Goal: Obtain resource: Obtain resource

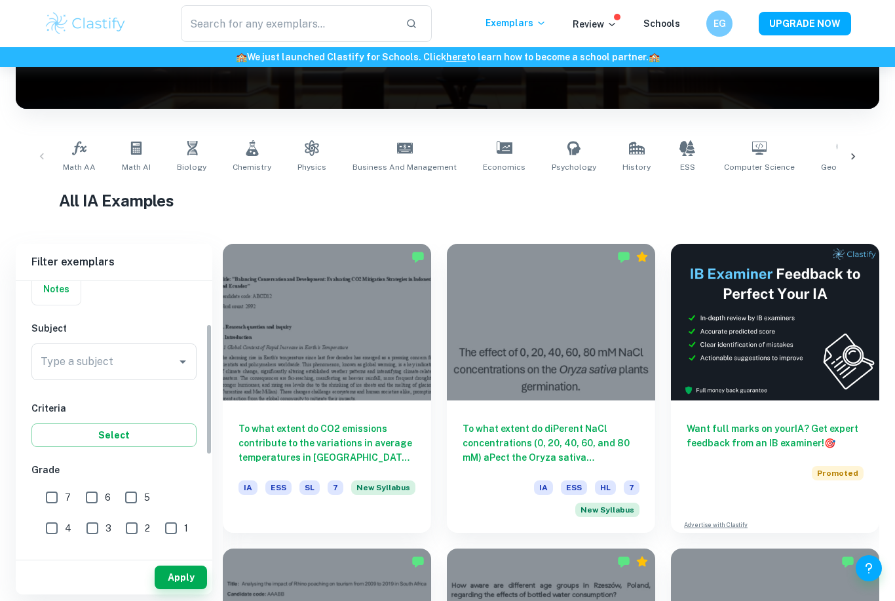
scroll to position [119, 0]
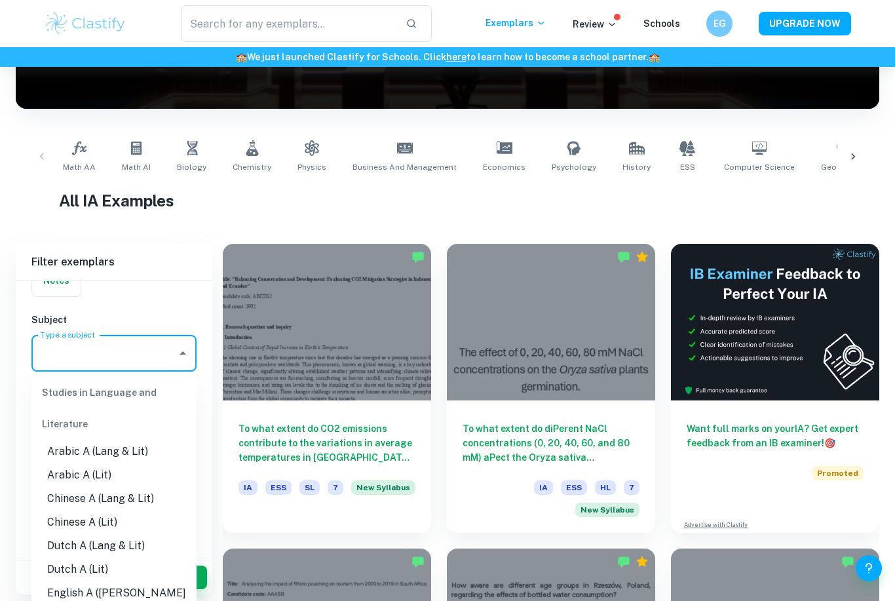
click at [117, 361] on input "Type a subject" at bounding box center [104, 353] width 134 height 25
type input "che"
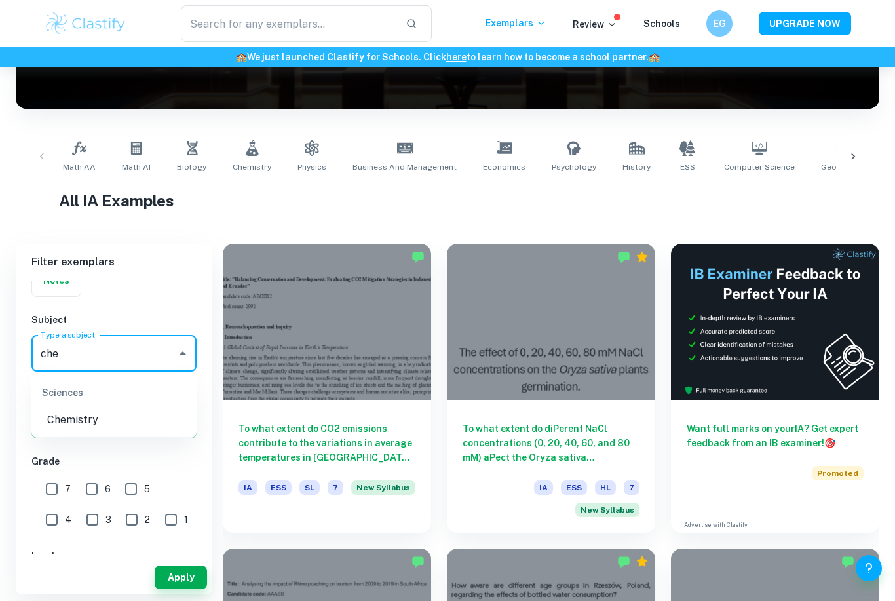
click at [101, 419] on li "Chemistry" at bounding box center [113, 420] width 165 height 24
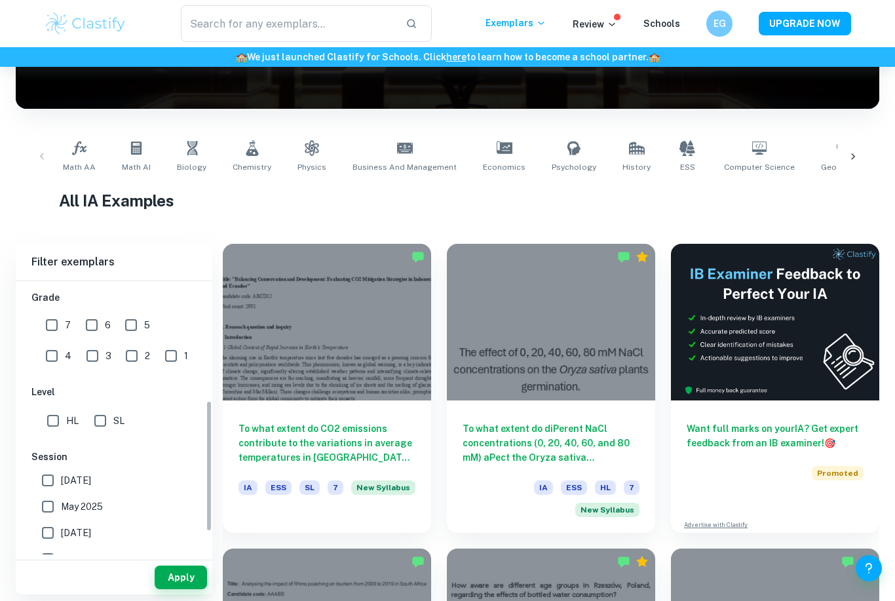
scroll to position [288, 0]
click at [53, 417] on input "HL" at bounding box center [53, 416] width 26 height 26
checkbox input "true"
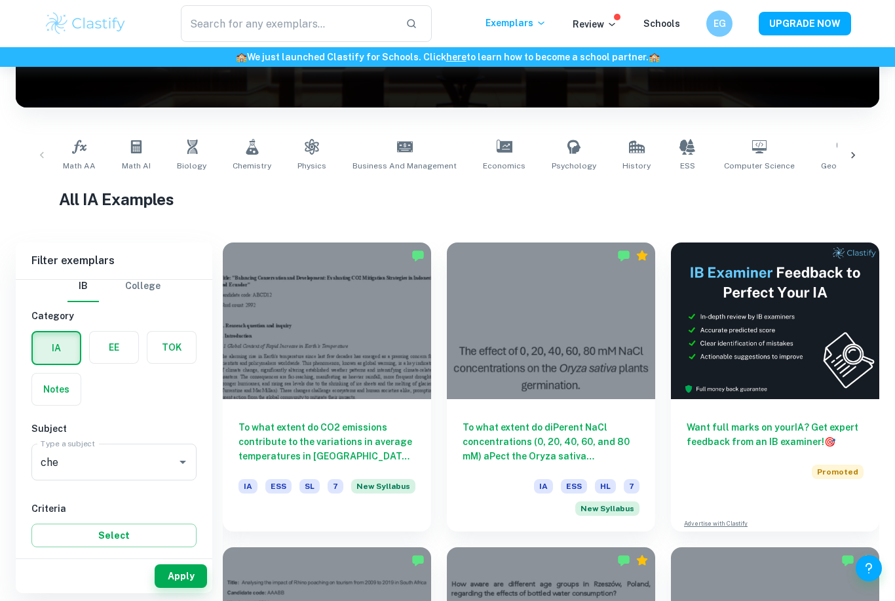
scroll to position [198, 0]
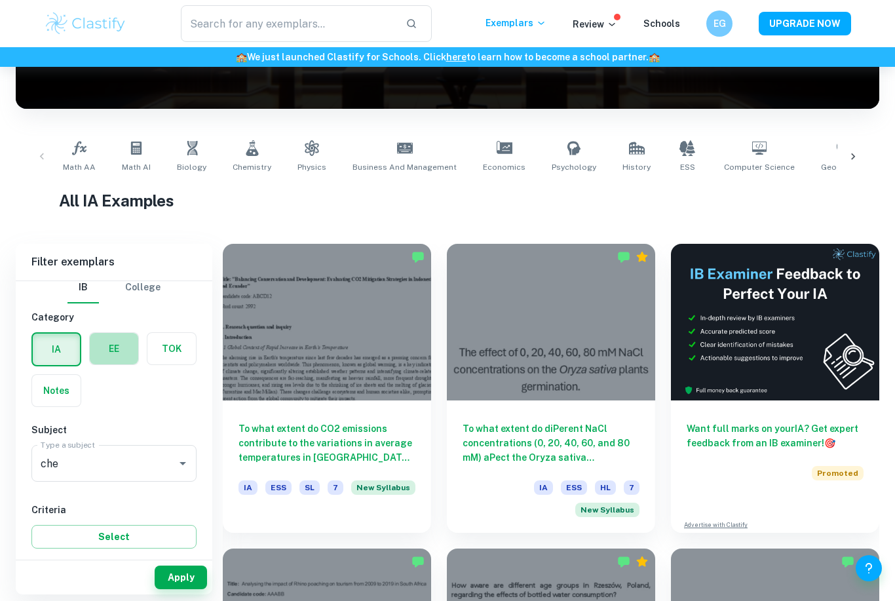
click at [95, 351] on label "button" at bounding box center [114, 348] width 49 height 31
click at [0, 0] on input "radio" at bounding box center [0, 0] width 0 height 0
click at [50, 349] on label "button" at bounding box center [56, 348] width 49 height 31
click at [0, 0] on input "radio" at bounding box center [0, 0] width 0 height 0
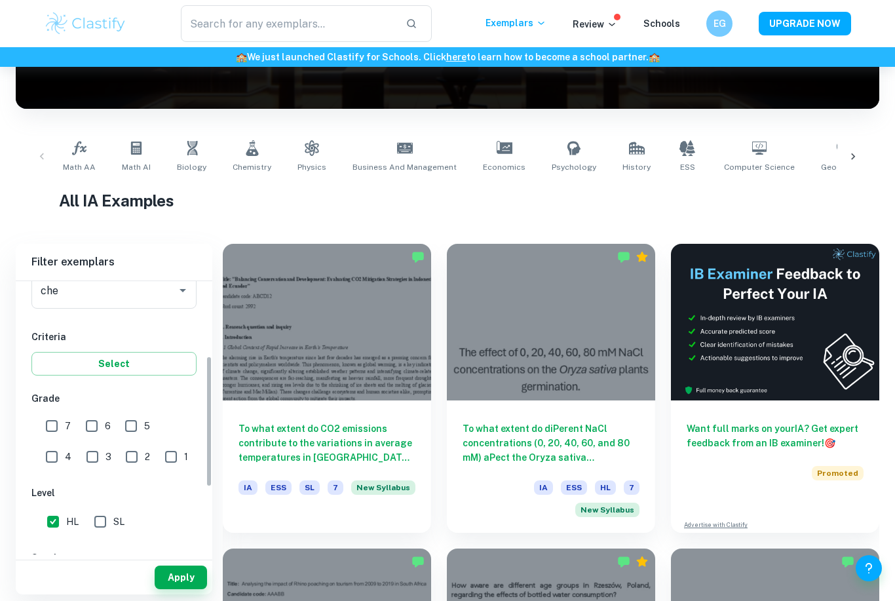
scroll to position [185, 0]
click at [186, 589] on button "Apply" at bounding box center [181, 578] width 52 height 24
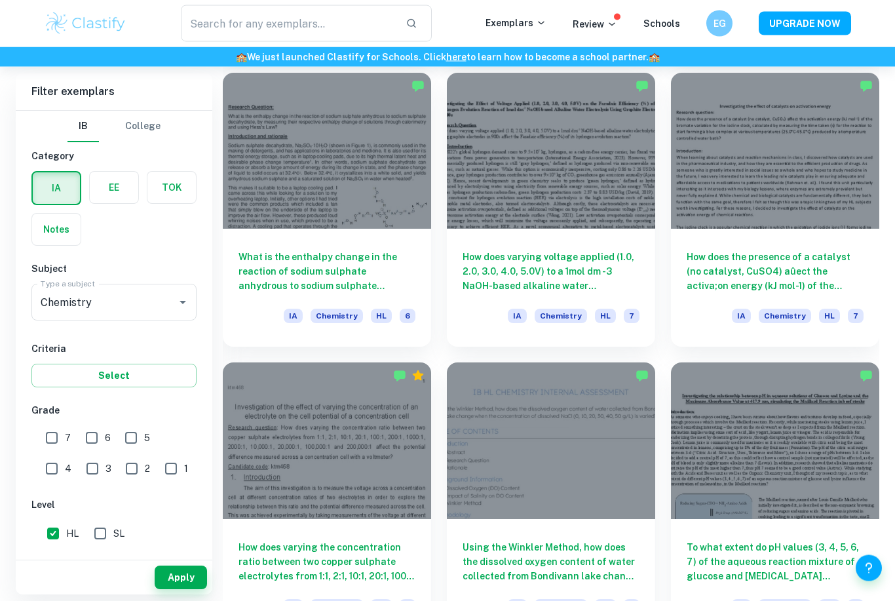
scroll to position [1240, 0]
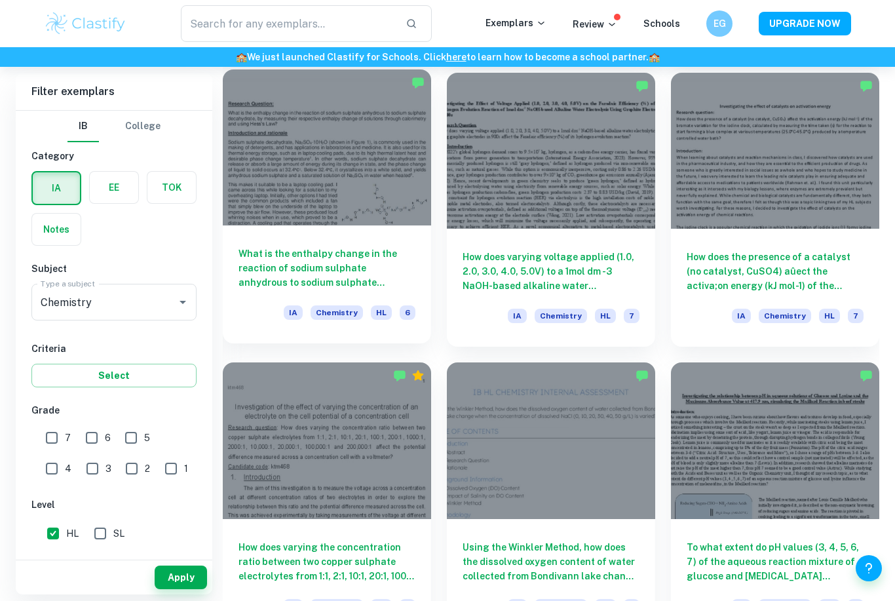
click at [310, 181] on div at bounding box center [327, 147] width 208 height 157
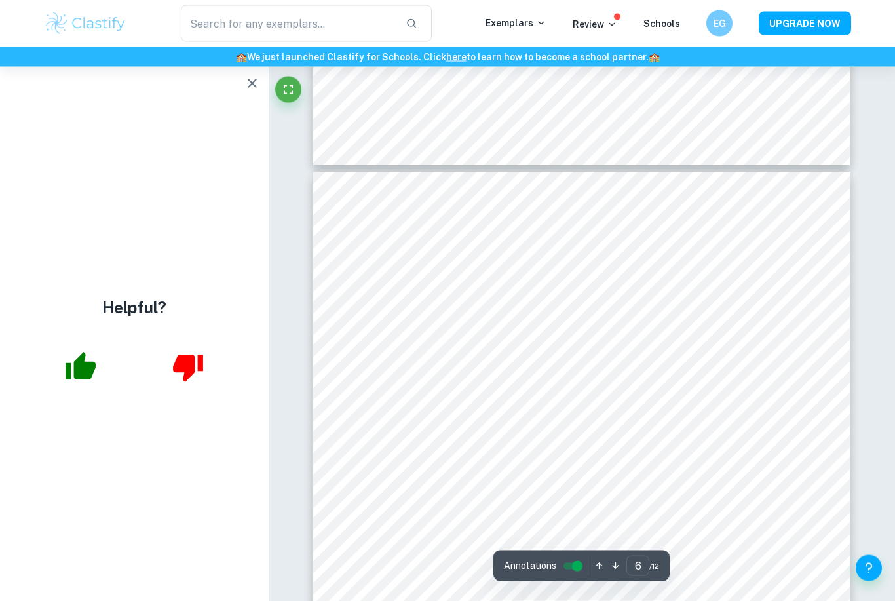
scroll to position [3914, 0]
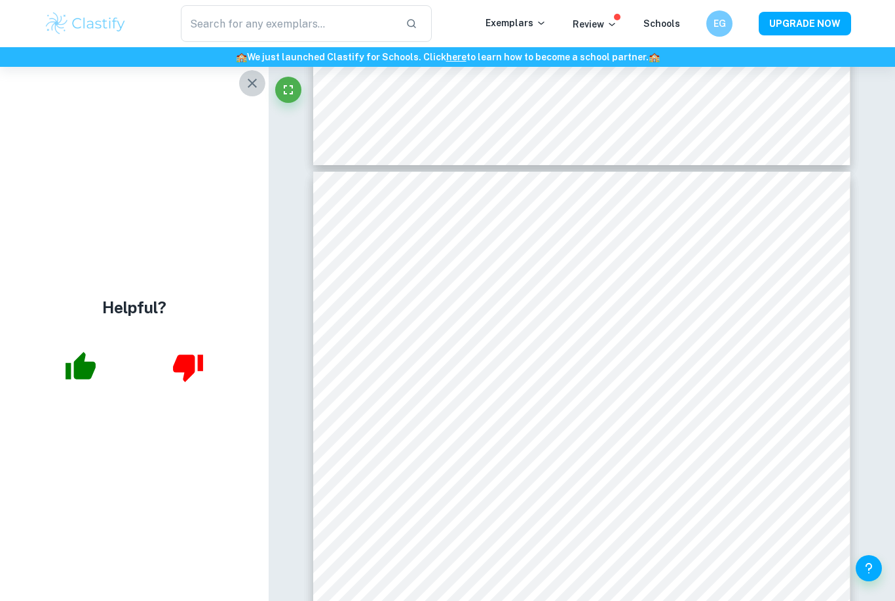
click at [246, 87] on icon "button" at bounding box center [252, 83] width 16 height 16
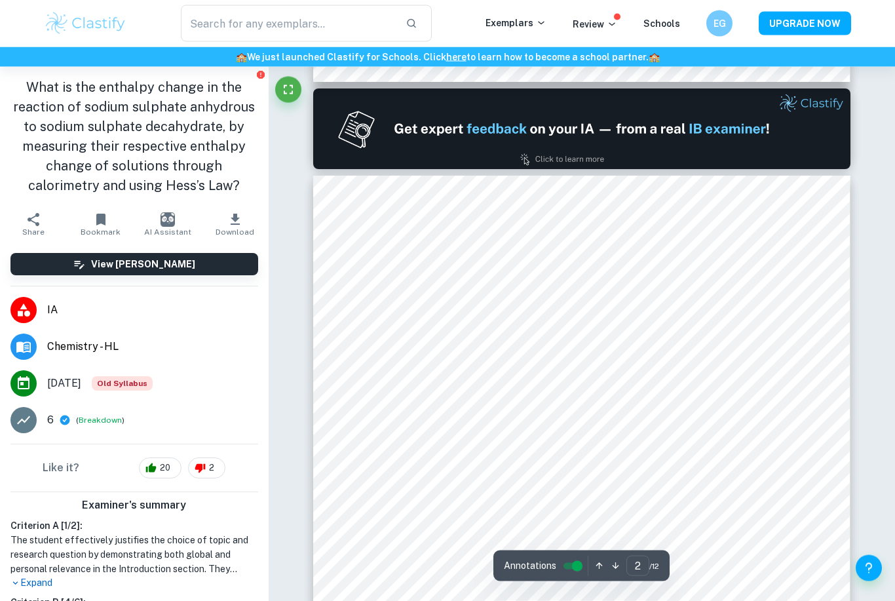
type input "1"
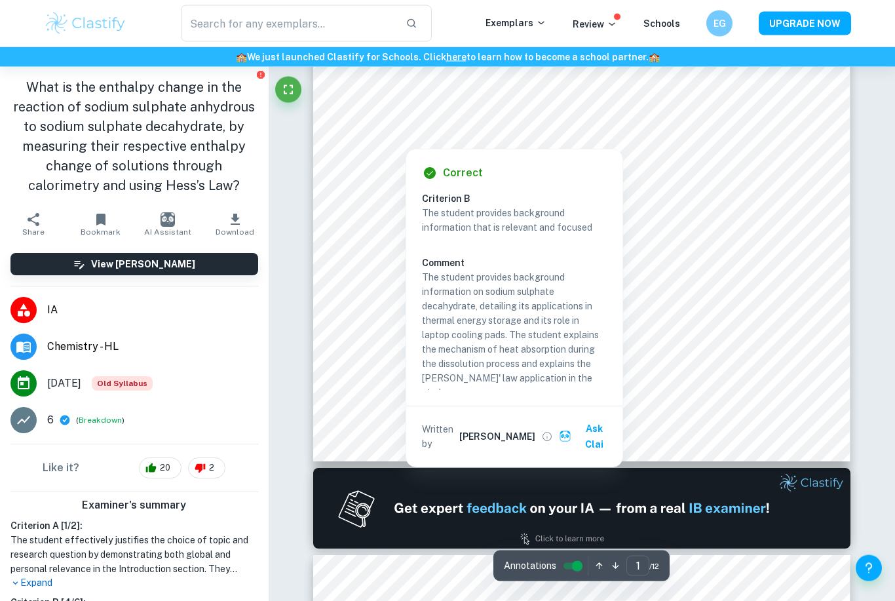
scroll to position [348, 0]
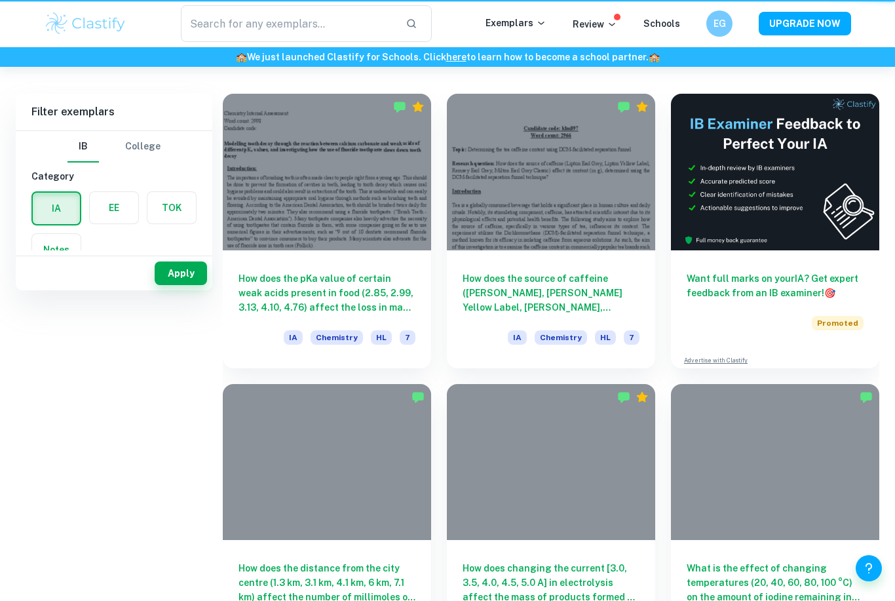
scroll to position [1281, 0]
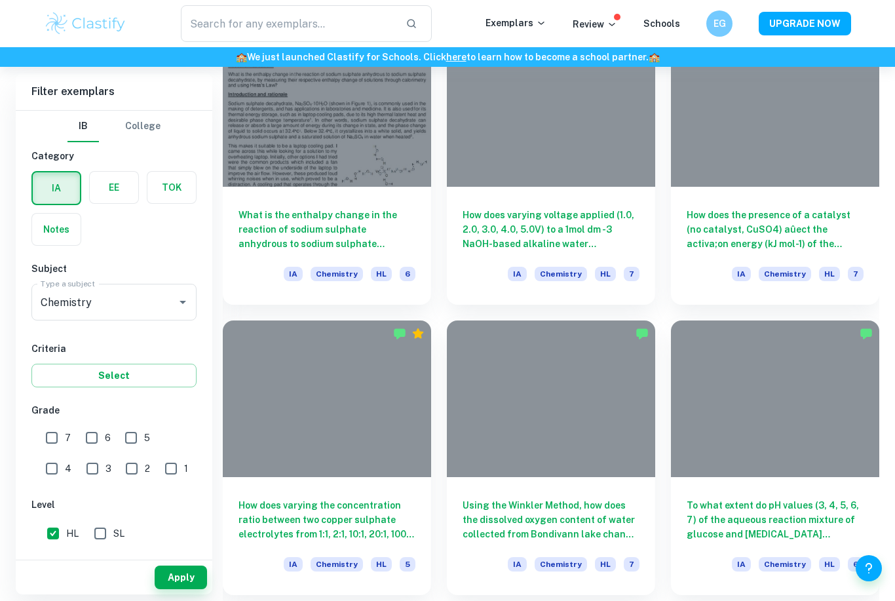
click at [52, 442] on input "7" at bounding box center [52, 438] width 26 height 26
checkbox input "true"
click at [176, 375] on button "Select" at bounding box center [113, 376] width 165 height 24
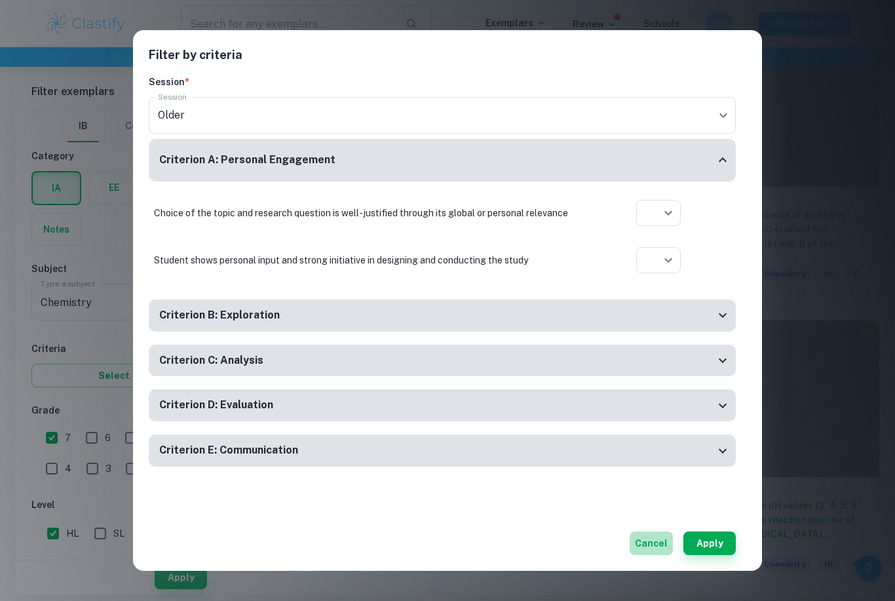
click at [659, 543] on button "Cancel" at bounding box center [651, 544] width 43 height 24
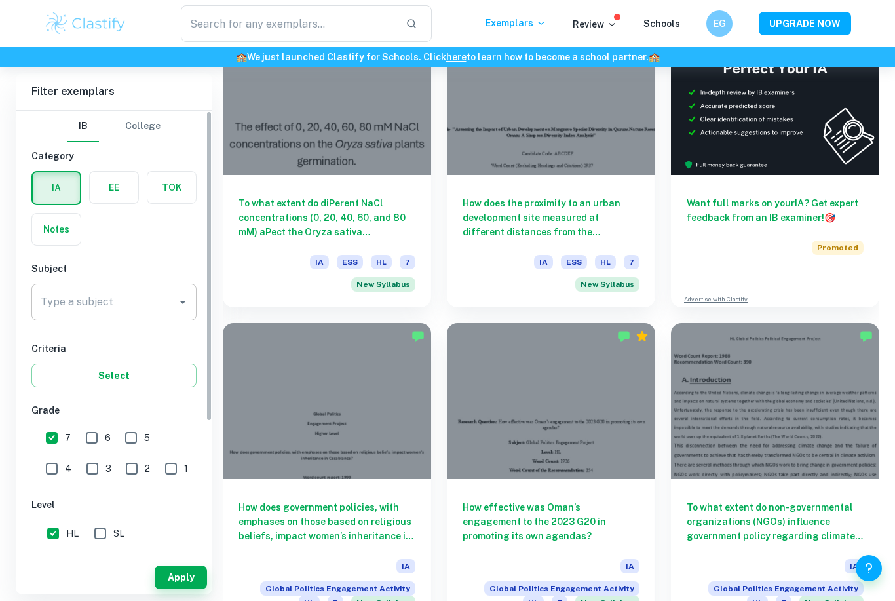
click at [146, 298] on input "Type a subject" at bounding box center [104, 302] width 134 height 25
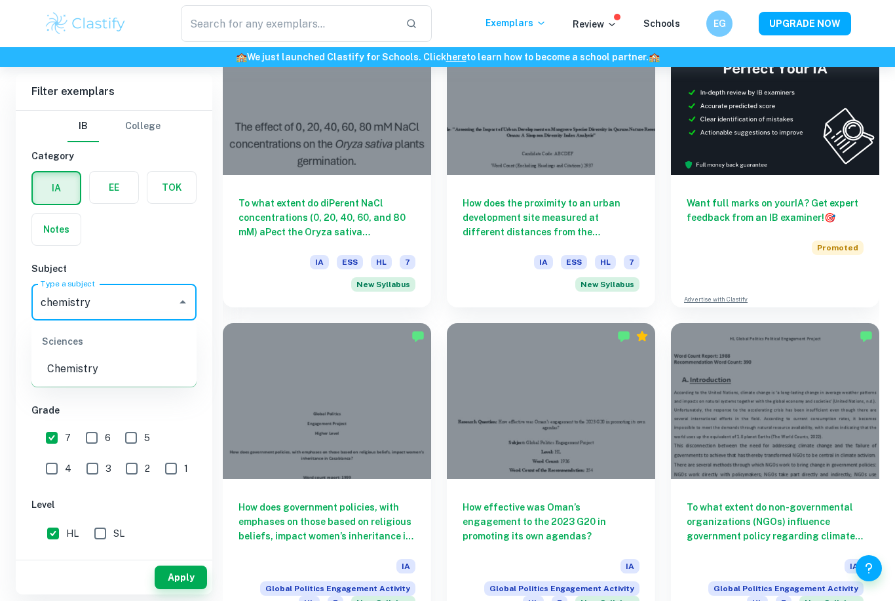
click at [81, 378] on li "Chemistry" at bounding box center [113, 369] width 165 height 24
type input "Chemistry"
click at [176, 589] on button "Apply" at bounding box center [181, 578] width 52 height 24
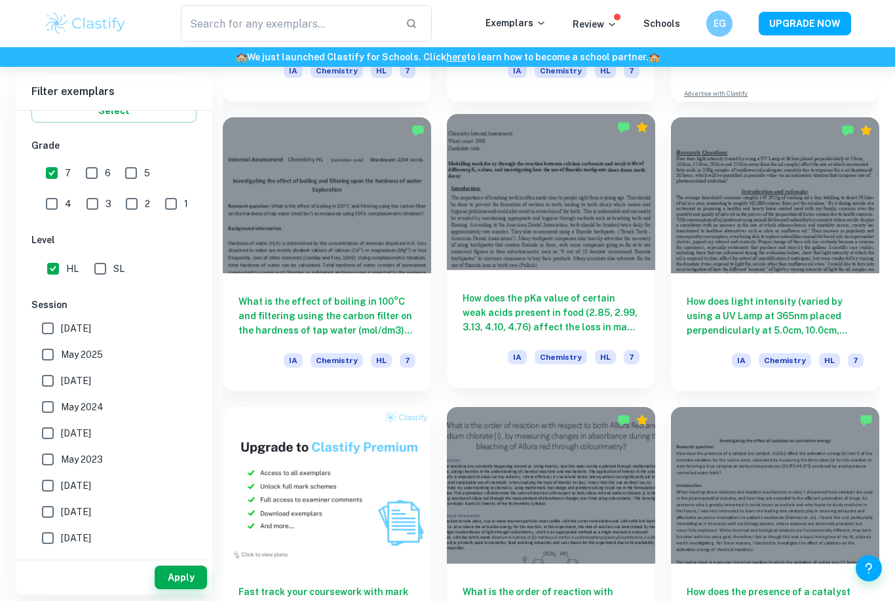
click at [494, 133] on div at bounding box center [551, 192] width 208 height 157
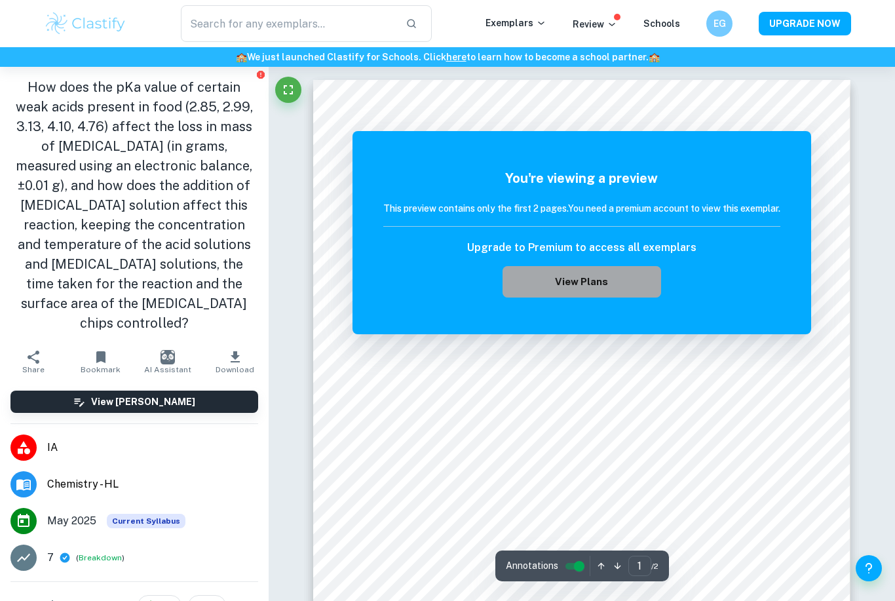
click at [591, 286] on button "View Plans" at bounding box center [582, 281] width 159 height 31
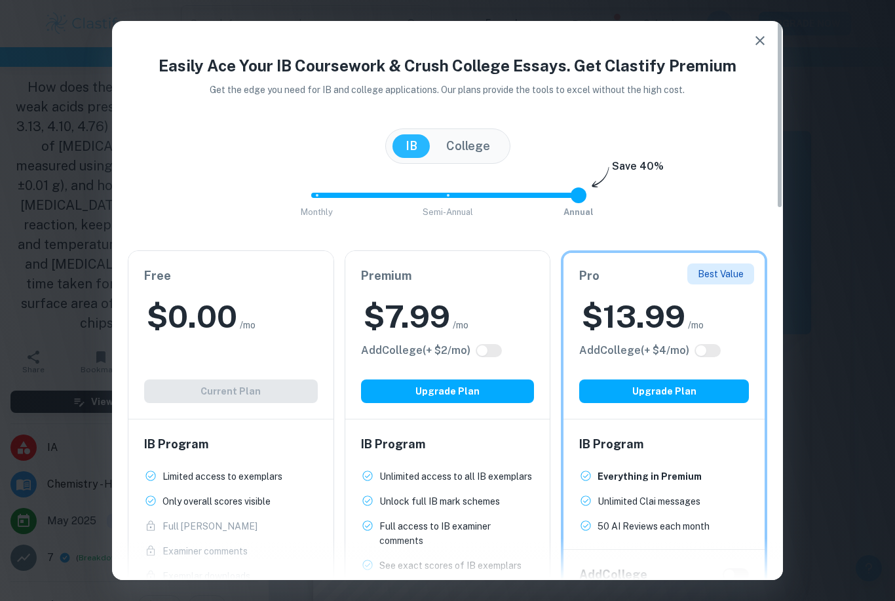
click at [257, 400] on div "Free $ 0.00 /mo Add College (+ $ 2 /mo) Current Plan" at bounding box center [230, 335] width 205 height 168
click at [777, 33] on div "Easily Ace Your IB Coursework & Crush College Essays. Get Clastify Premium Get …" at bounding box center [447, 300] width 671 height 559
click at [762, 40] on icon "button" at bounding box center [760, 41] width 16 height 16
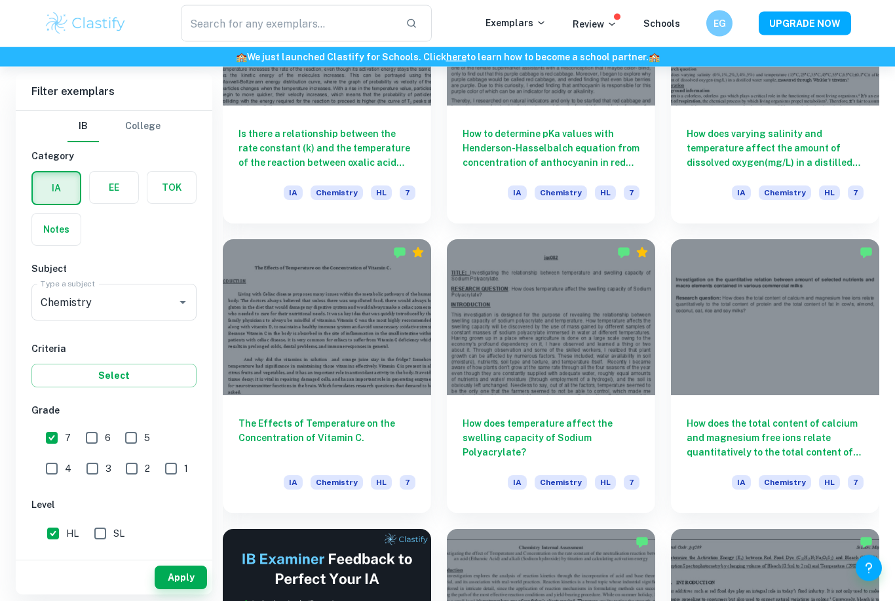
scroll to position [6294, 0]
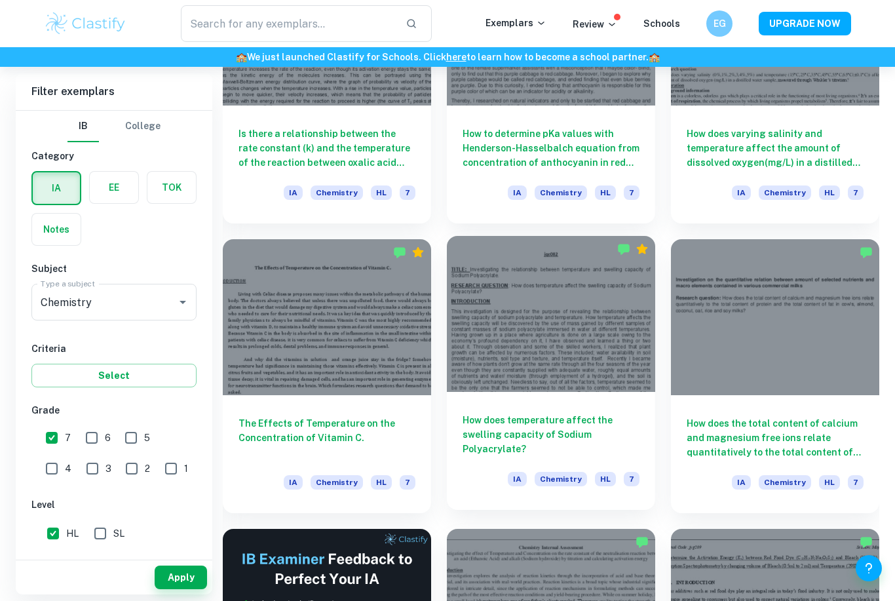
click at [614, 302] on div at bounding box center [551, 314] width 208 height 157
